Goal: Task Accomplishment & Management: Use online tool/utility

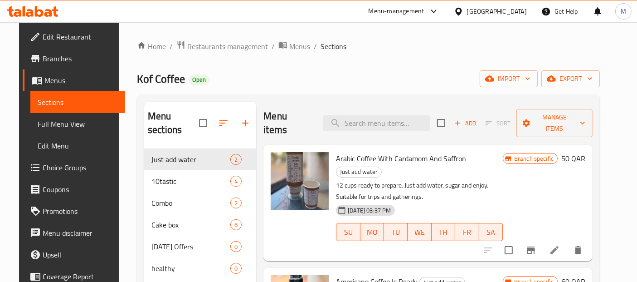
click at [516, 8] on div "Qatar" at bounding box center [497, 11] width 60 height 10
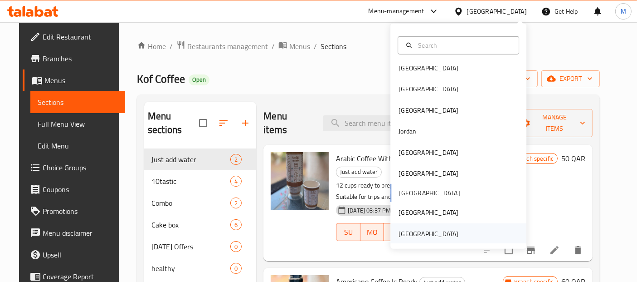
scroll to position [5, 0]
click at [423, 231] on div "[GEOGRAPHIC_DATA]" at bounding box center [429, 233] width 60 height 10
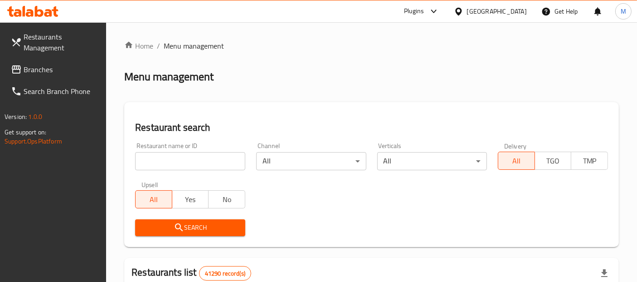
click at [166, 161] on input "search" at bounding box center [190, 161] width 110 height 18
paste input "767636"
type input "767636"
click button "Search" at bounding box center [190, 227] width 110 height 17
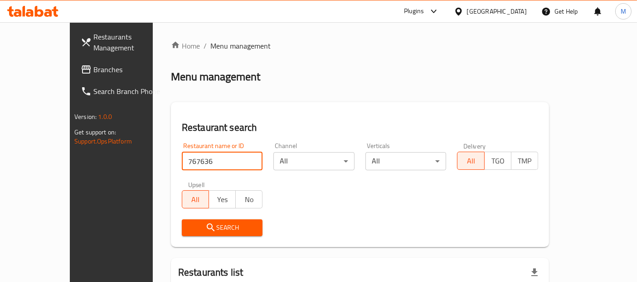
click at [93, 65] on span "Branches" at bounding box center [131, 69] width 76 height 11
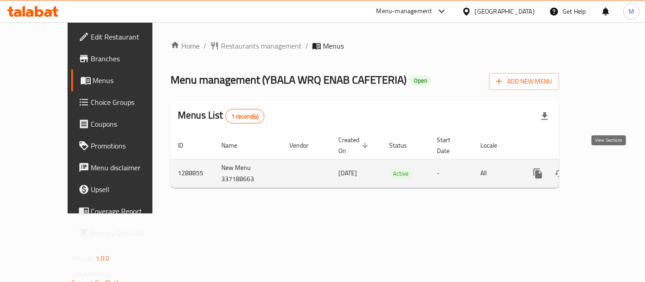
click at [609, 168] on icon "enhanced table" at bounding box center [603, 173] width 11 height 11
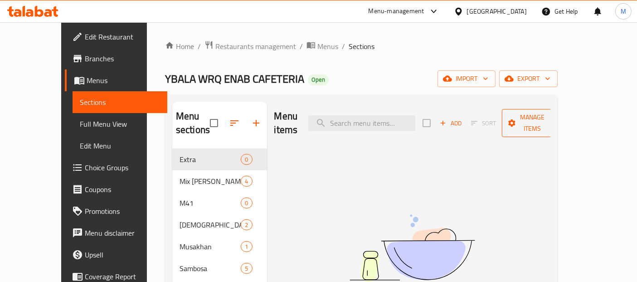
click at [556, 113] on span "Manage items" at bounding box center [533, 123] width 46 height 23
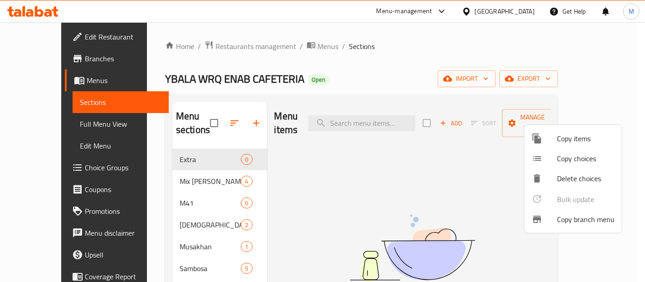
click at [572, 221] on span "Copy branch menu" at bounding box center [586, 219] width 58 height 11
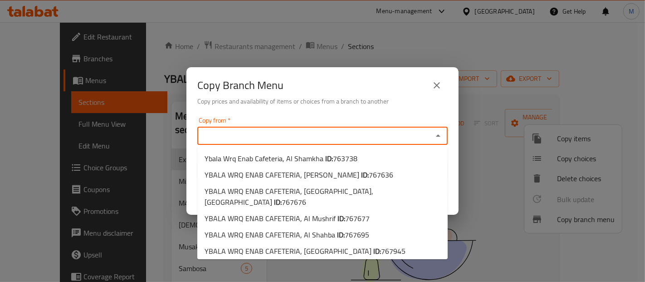
click at [250, 134] on input "Copy from   *" at bounding box center [315, 135] width 230 height 13
click at [369, 173] on span "767636" at bounding box center [381, 175] width 25 height 14
type input "YBALA WRQ ENAB CAFETERIA, [PERSON_NAME]"
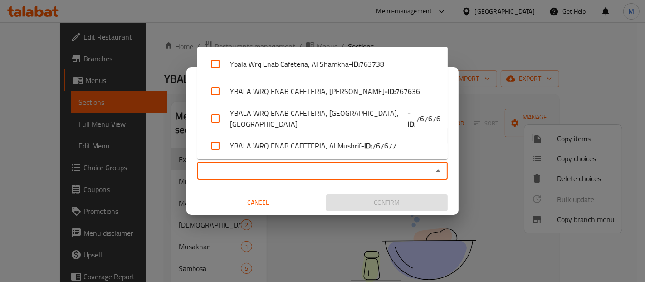
click at [271, 176] on input "Copy to   *" at bounding box center [315, 170] width 230 height 13
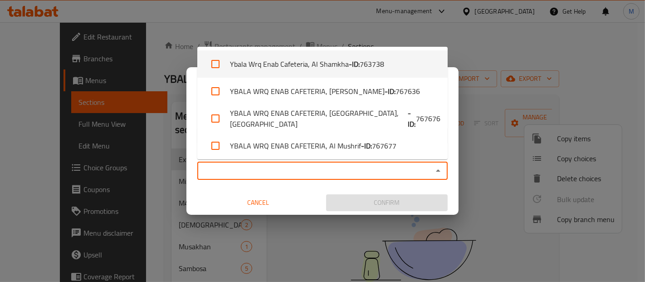
click at [371, 66] on span "763738" at bounding box center [372, 64] width 25 height 11
checkbox input "true"
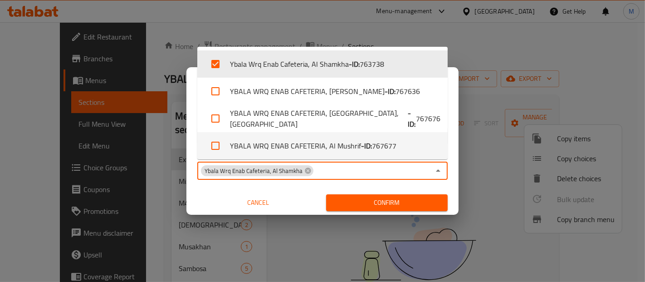
click at [353, 204] on span "Confirm" at bounding box center [386, 202] width 107 height 11
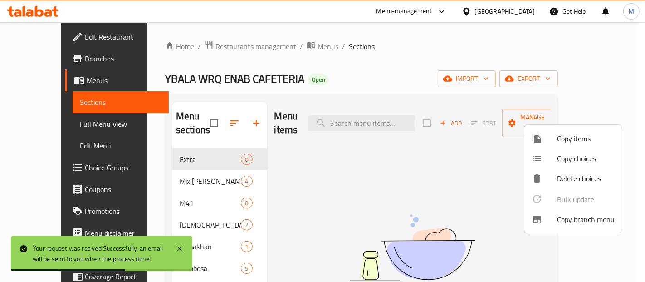
click at [486, 171] on div at bounding box center [322, 141] width 645 height 282
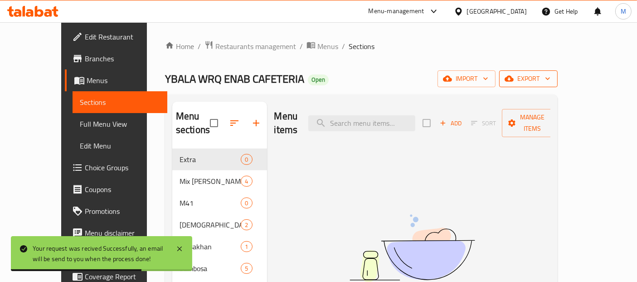
click at [551, 73] on span "export" at bounding box center [529, 78] width 44 height 11
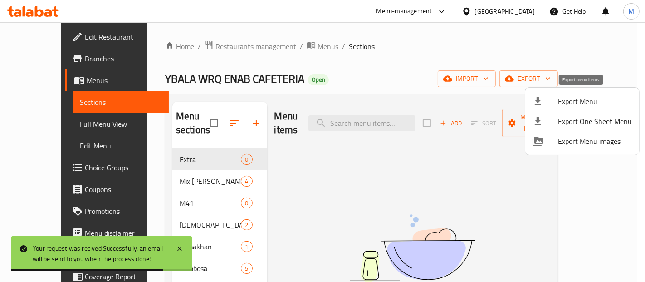
click at [566, 101] on span "Export Menu" at bounding box center [595, 101] width 74 height 11
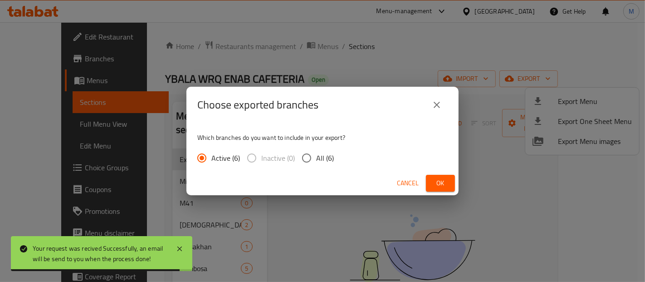
click at [312, 159] on input "All (6)" at bounding box center [306, 157] width 19 height 19
radio input "true"
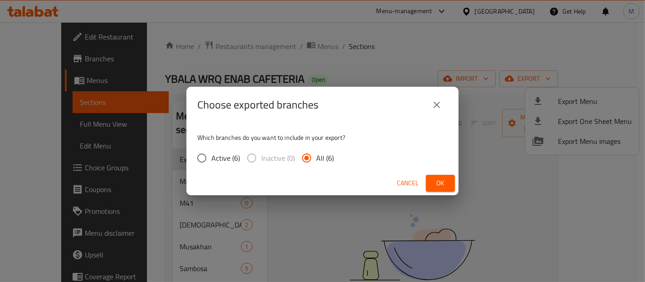
click at [407, 182] on span "Cancel" at bounding box center [408, 182] width 22 height 11
